Goal: Task Accomplishment & Management: Complete application form

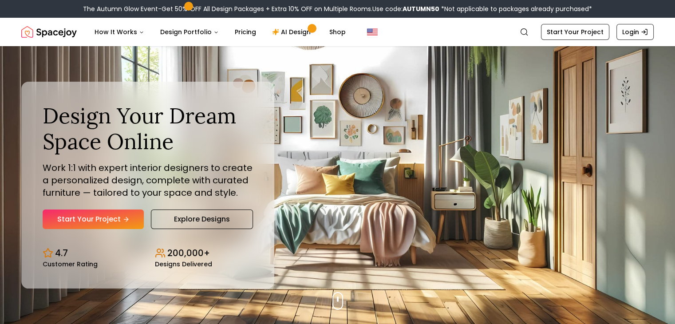
click at [119, 220] on link "Start Your Project" at bounding box center [93, 219] width 101 height 20
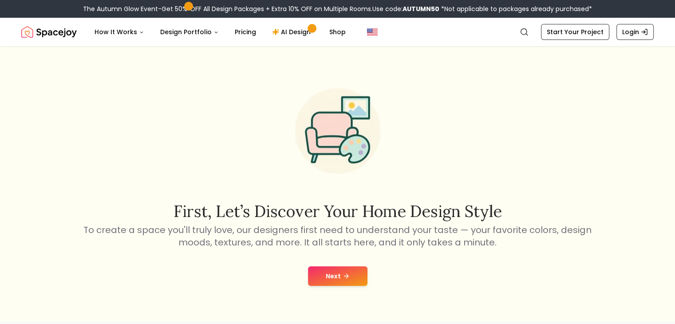
click at [334, 267] on button "Next" at bounding box center [337, 276] width 59 height 20
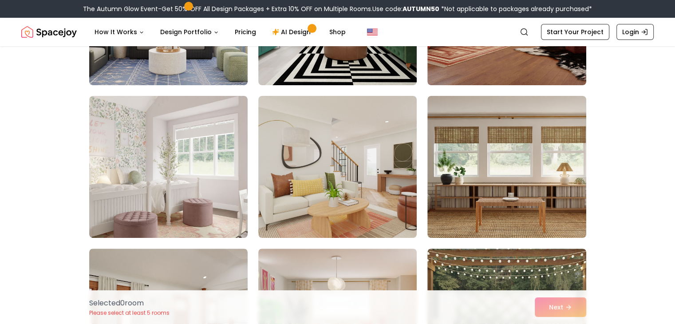
drag, startPoint x: 360, startPoint y: 244, endPoint x: 644, endPoint y: 213, distance: 285.1
click at [646, 214] on div "Choose the Rooms That Inspire You Scroll through the collection and select 5 to…" at bounding box center [337, 216] width 675 height 667
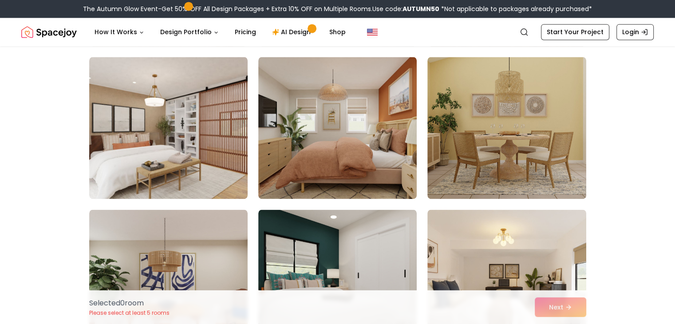
scroll to position [1716, 0]
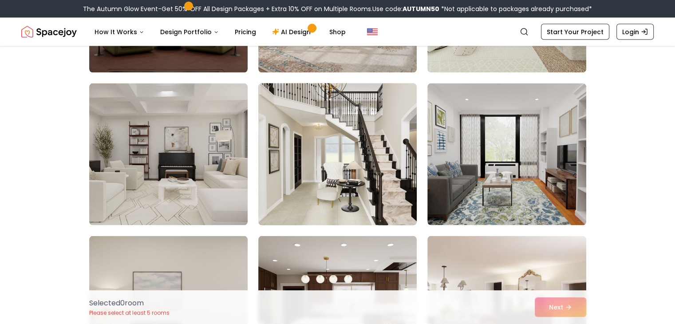
click at [382, 121] on img at bounding box center [337, 154] width 166 height 149
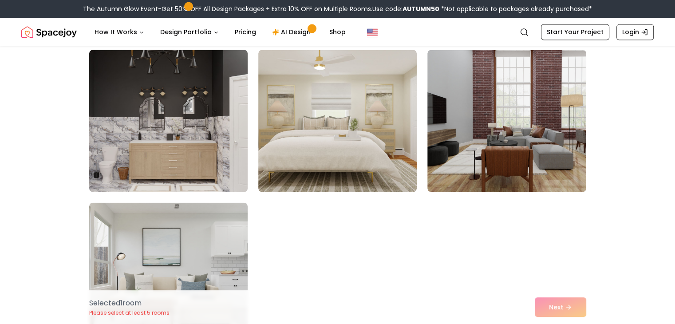
click at [201, 174] on img at bounding box center [168, 120] width 166 height 149
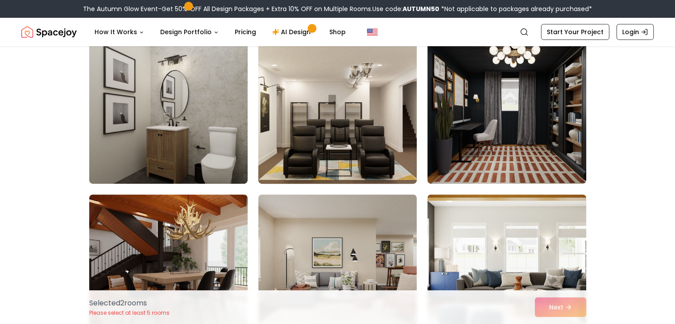
scroll to position [3757, 0]
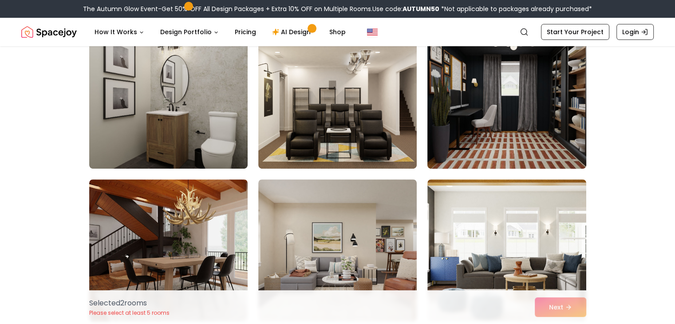
click at [488, 148] on img at bounding box center [506, 97] width 166 height 149
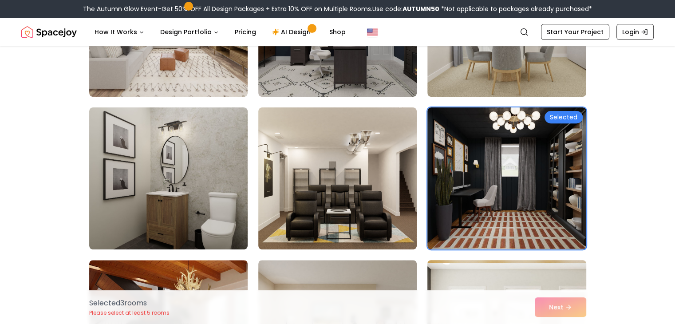
scroll to position [3579, 0]
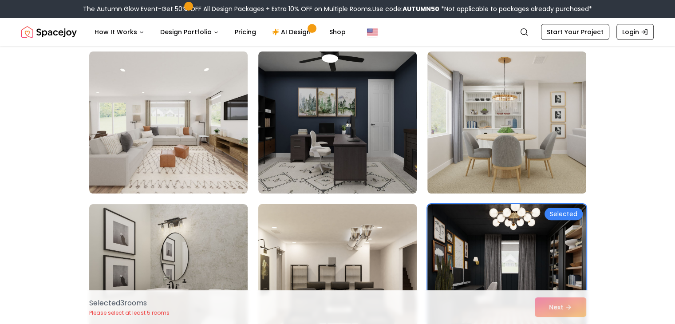
click at [362, 232] on img at bounding box center [337, 275] width 166 height 149
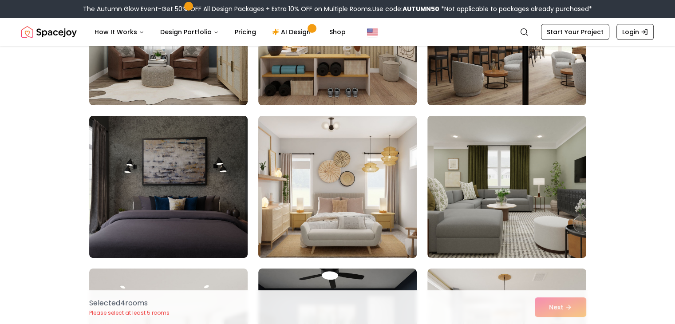
scroll to position [3313, 0]
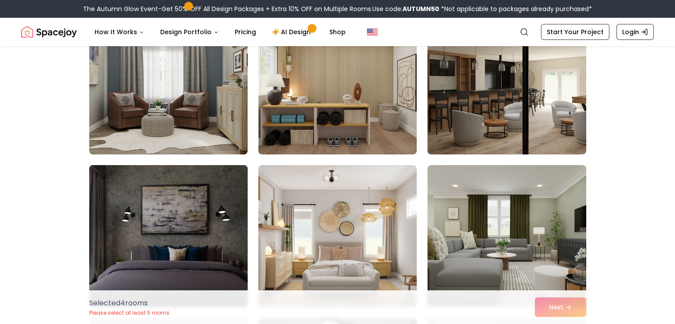
click at [206, 213] on img at bounding box center [168, 235] width 166 height 149
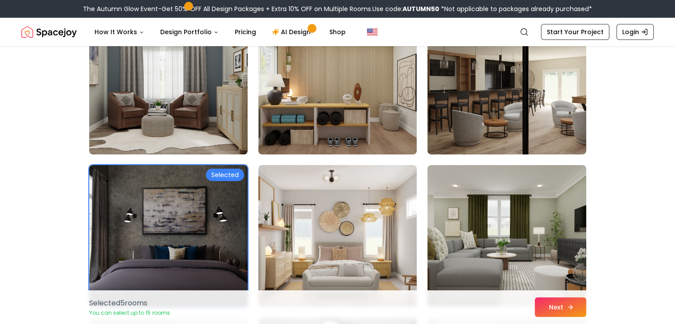
click at [568, 304] on icon at bounding box center [570, 306] width 7 height 7
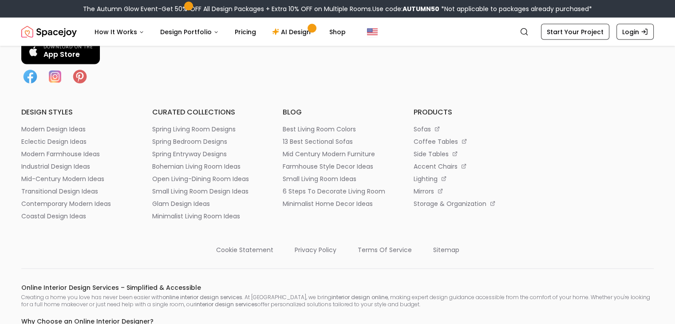
scroll to position [1730, 0]
